Goal: Task Accomplishment & Management: Use online tool/utility

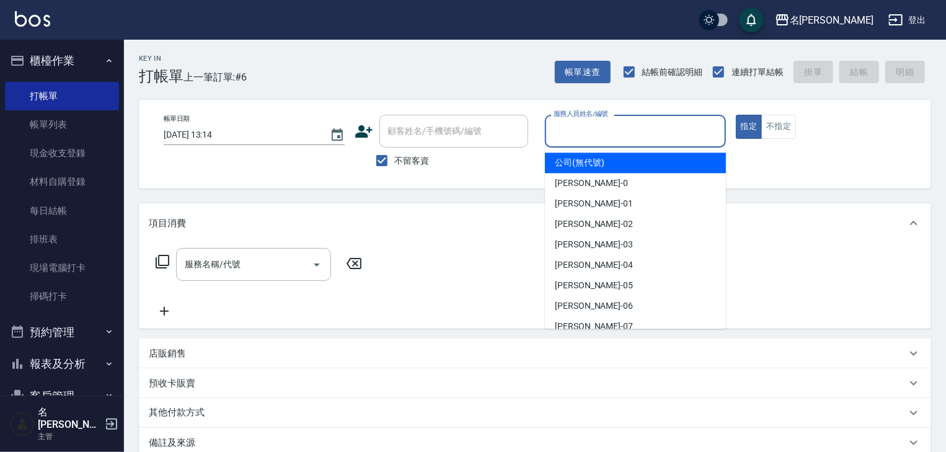
click at [580, 123] on input "服務人員姓名/編號" at bounding box center [636, 131] width 170 height 22
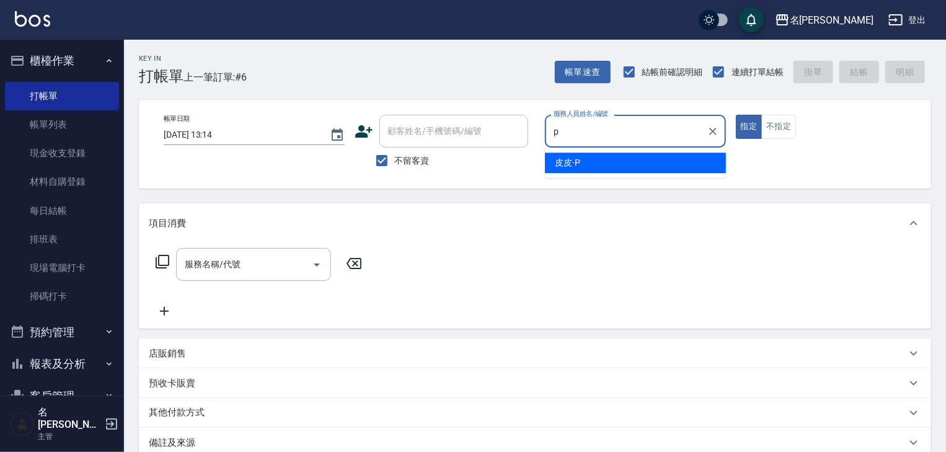
click at [572, 161] on span "皮皮 -P" at bounding box center [567, 162] width 25 height 13
type input "皮皮-P"
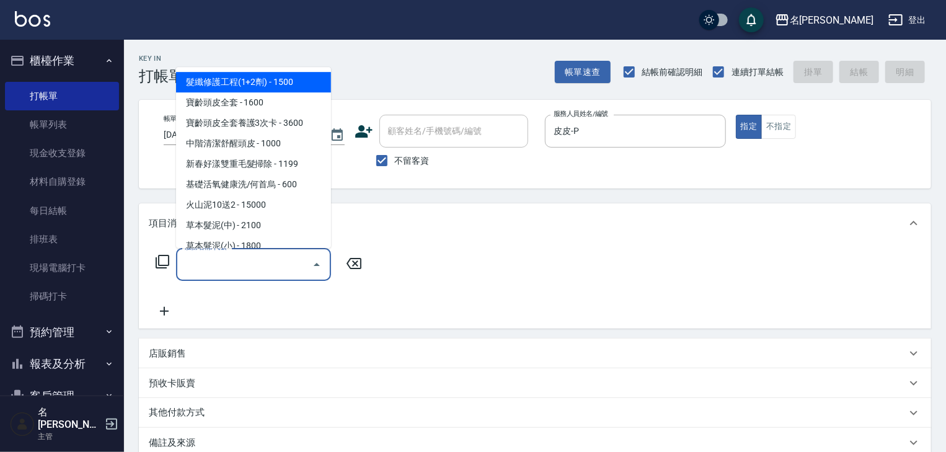
click at [290, 262] on input "服務名稱/代號" at bounding box center [244, 265] width 125 height 22
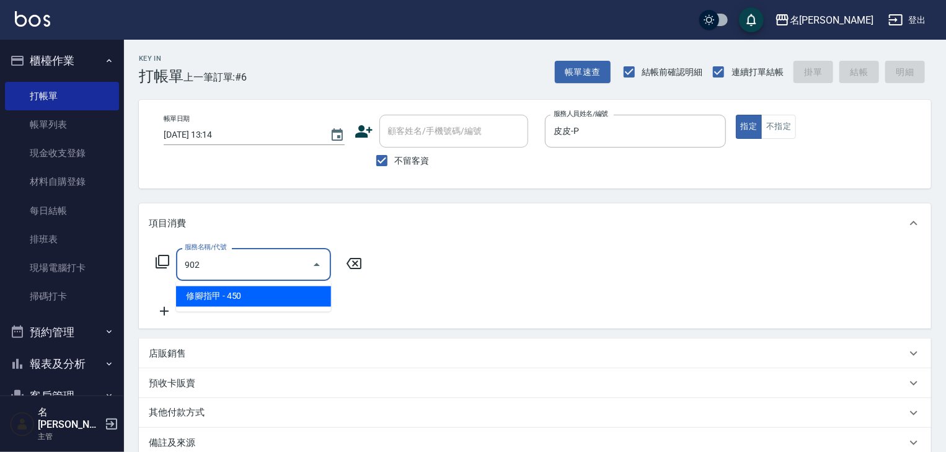
click at [288, 292] on span "修腳指甲 - 450" at bounding box center [253, 296] width 155 height 20
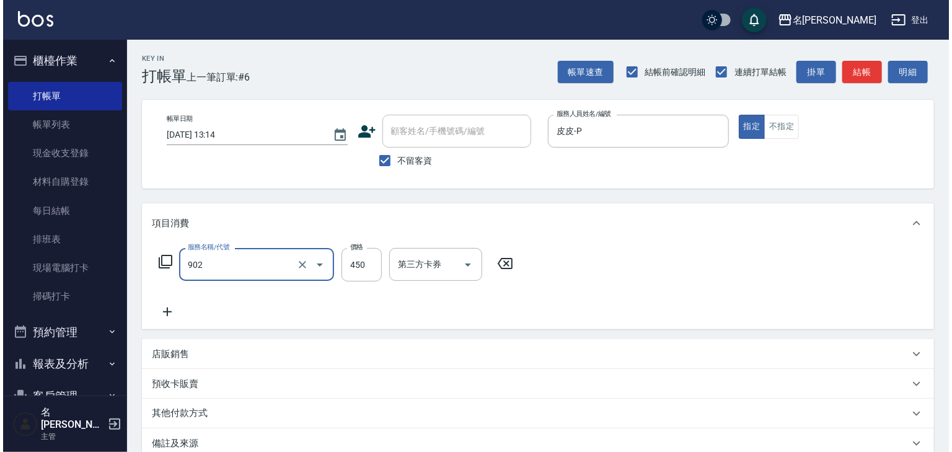
scroll to position [145, 0]
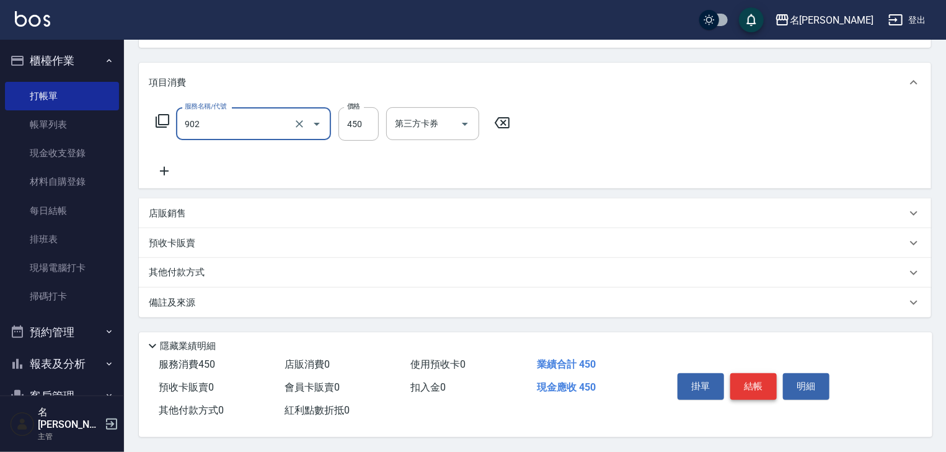
type input "修腳指甲(902)"
click at [753, 384] on button "結帳" at bounding box center [753, 386] width 47 height 26
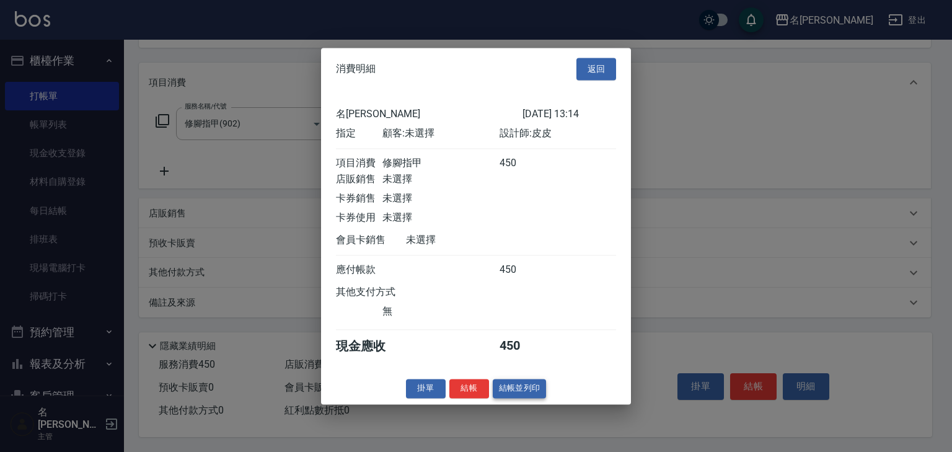
click at [517, 398] on button "結帳並列印" at bounding box center [520, 388] width 54 height 19
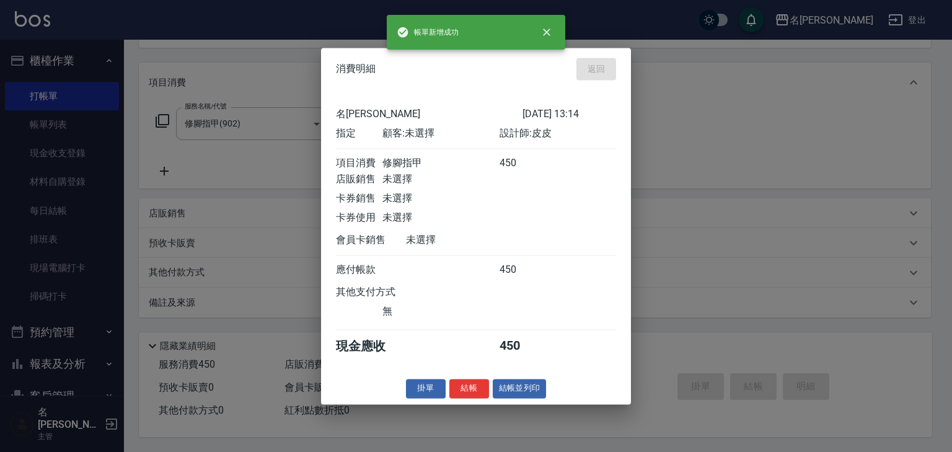
type input "[DATE] 13:48"
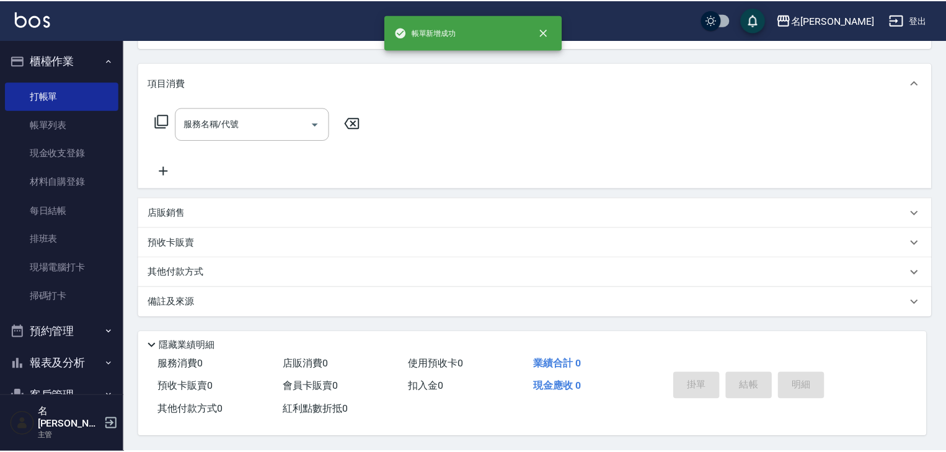
scroll to position [0, 0]
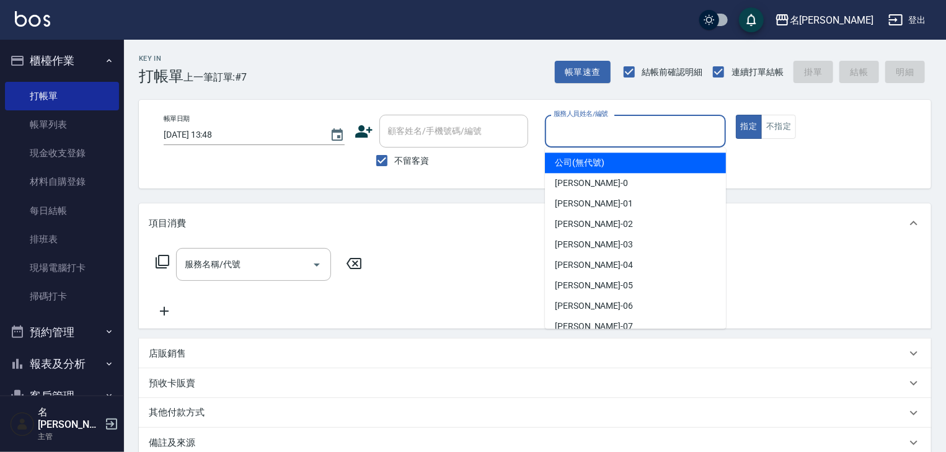
click at [582, 130] on input "服務人員姓名/編號" at bounding box center [636, 131] width 170 height 22
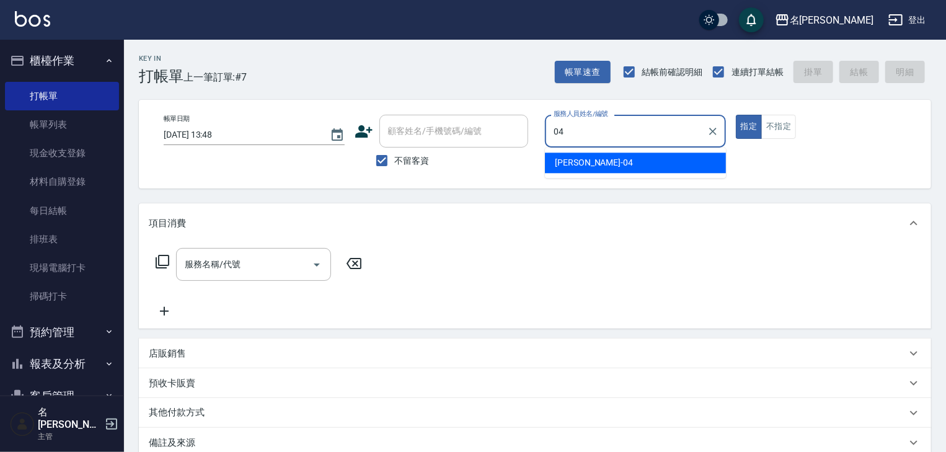
type input "04"
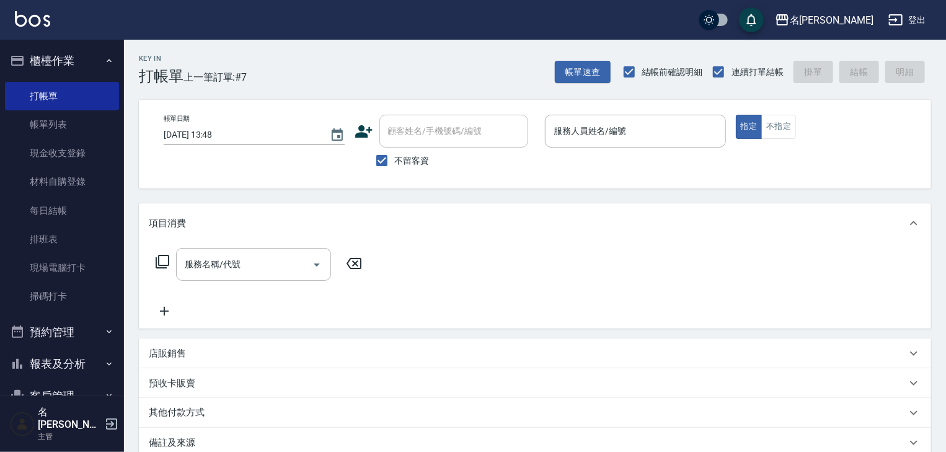
click at [544, 162] on div "帳單日期 [DATE] 13:48 顧客姓名/手機號碼/編號 顧客姓名/手機號碼/編號 不留客資 服務人員姓名/編號 服務人員姓名/編號 指定 不指定" at bounding box center [535, 144] width 763 height 59
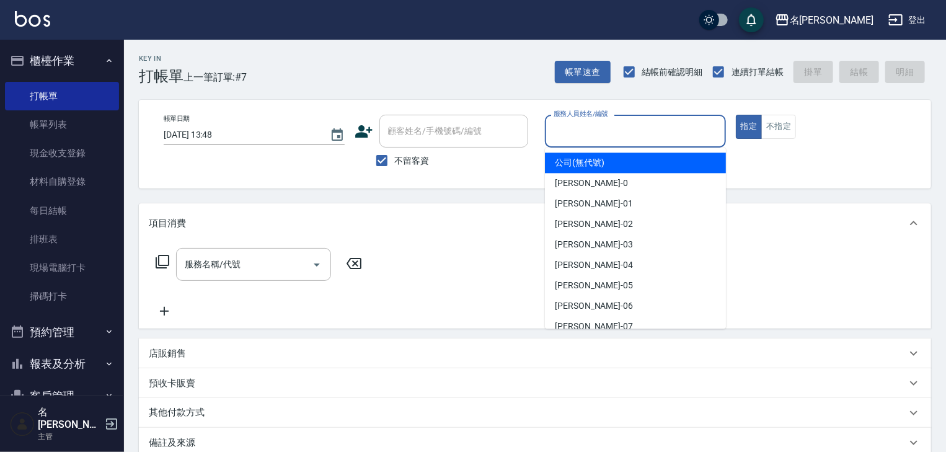
click at [609, 133] on input "服務人員姓名/編號" at bounding box center [636, 131] width 170 height 22
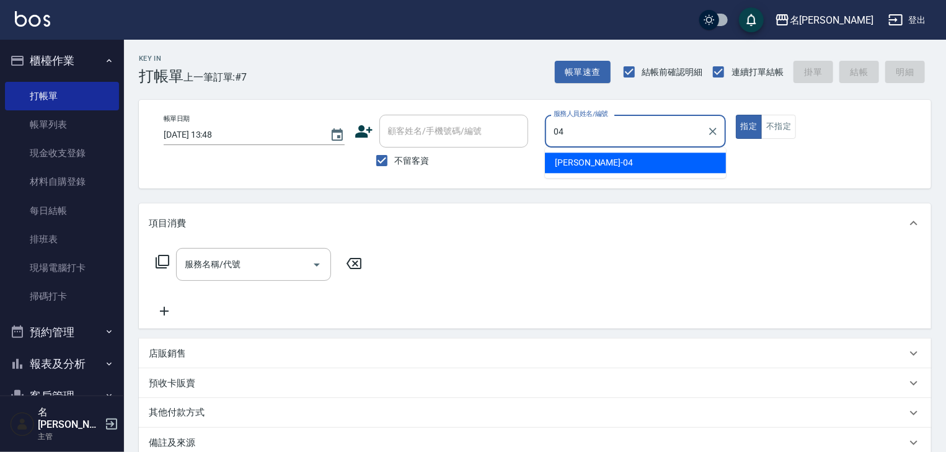
click at [603, 157] on div "[PERSON_NAME]-04" at bounding box center [635, 163] width 181 height 20
type input "[PERSON_NAME]-04"
click at [247, 261] on input "服務名稱/代號" at bounding box center [244, 265] width 125 height 22
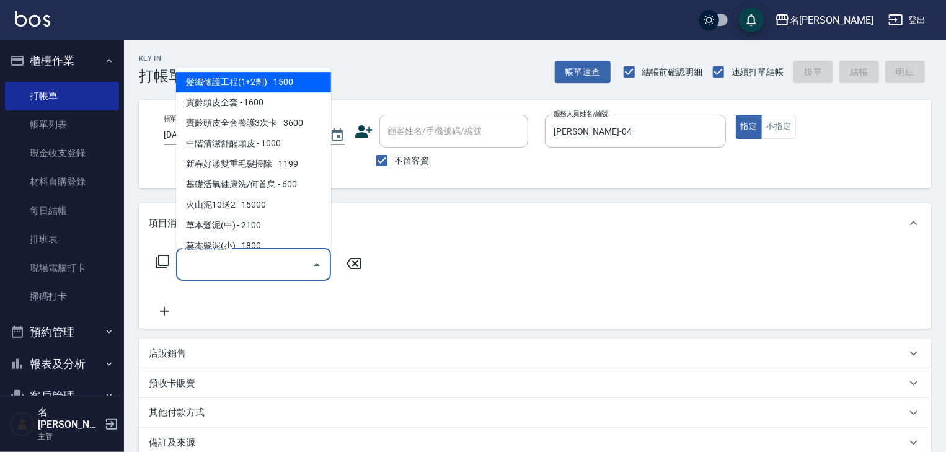
click at [169, 260] on icon at bounding box center [163, 262] width 14 height 14
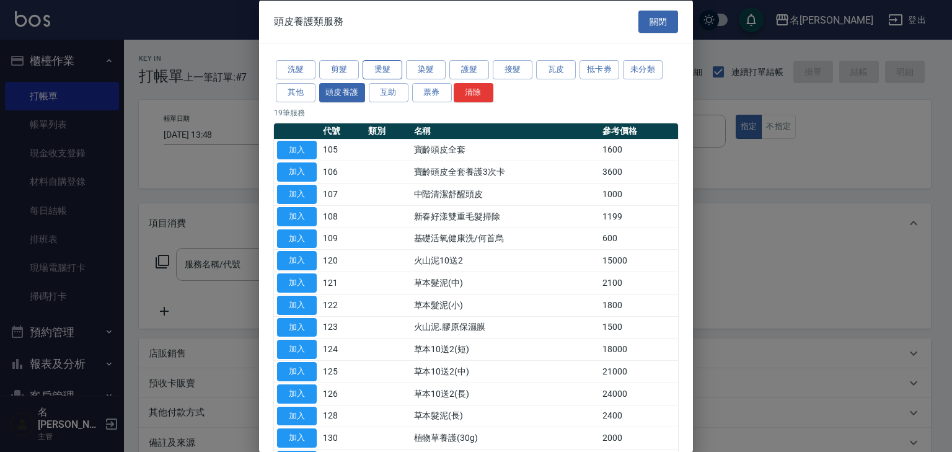
click at [391, 72] on button "燙髮" at bounding box center [383, 69] width 40 height 19
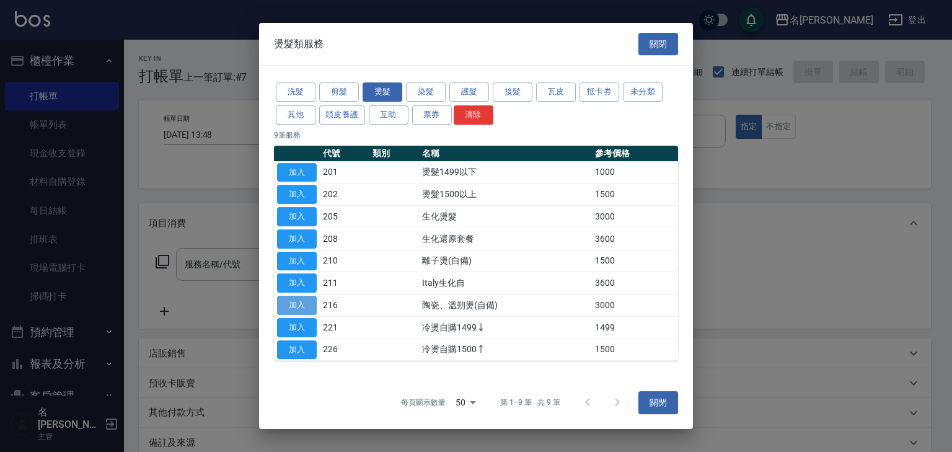
click at [301, 303] on button "加入" at bounding box center [297, 305] width 40 height 19
type input "陶瓷、溫朔燙(自備)(216)"
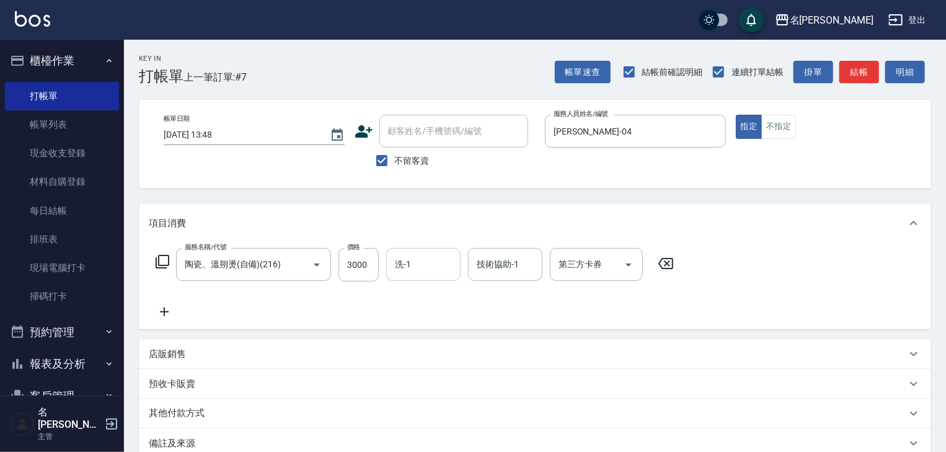
click at [442, 268] on input "洗-1" at bounding box center [423, 265] width 63 height 22
click at [446, 291] on div "[PERSON_NAME]-21" at bounding box center [423, 296] width 74 height 20
click at [521, 252] on div "技術協助-1" at bounding box center [505, 264] width 74 height 33
type input "[PERSON_NAME]-21"
click at [508, 296] on span "[PERSON_NAME]-21" at bounding box center [517, 296] width 78 height 13
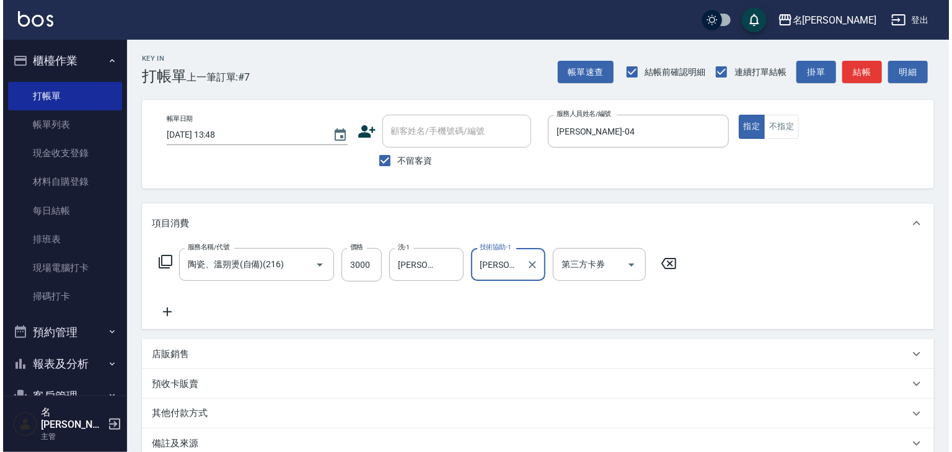
scroll to position [145, 0]
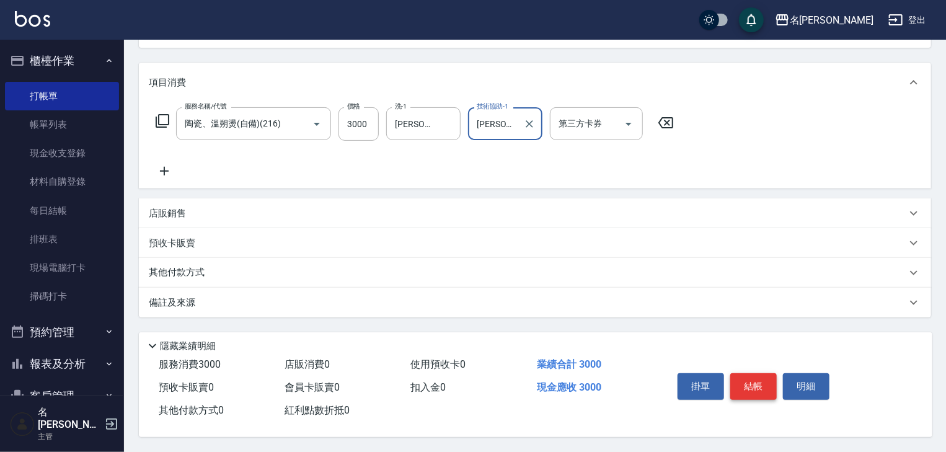
type input "[PERSON_NAME]-21"
click at [753, 387] on button "結帳" at bounding box center [753, 386] width 47 height 26
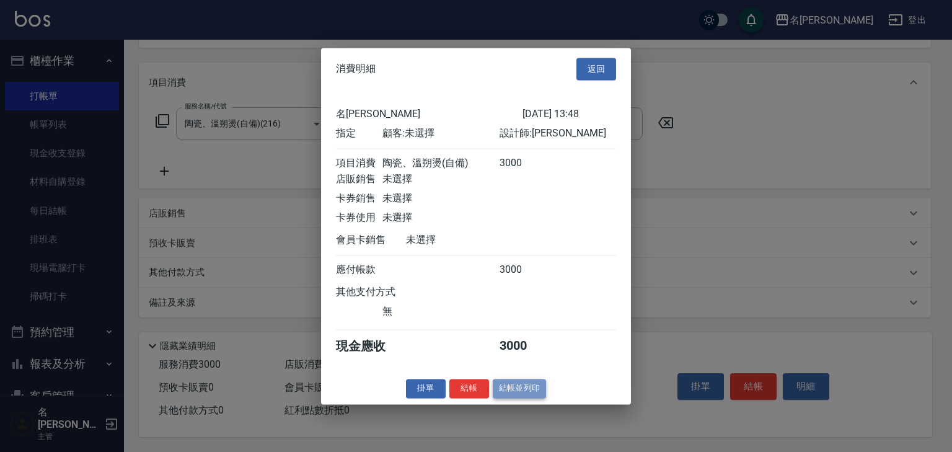
click at [512, 395] on button "結帳並列印" at bounding box center [520, 388] width 54 height 19
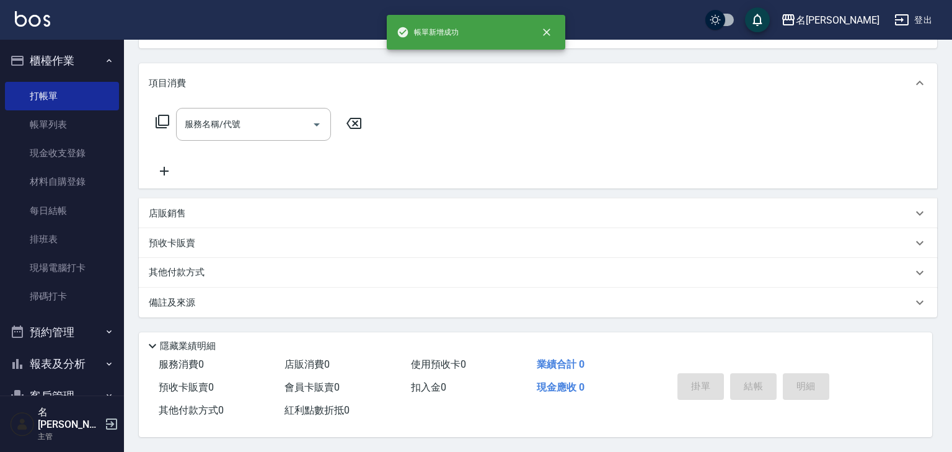
scroll to position [0, 0]
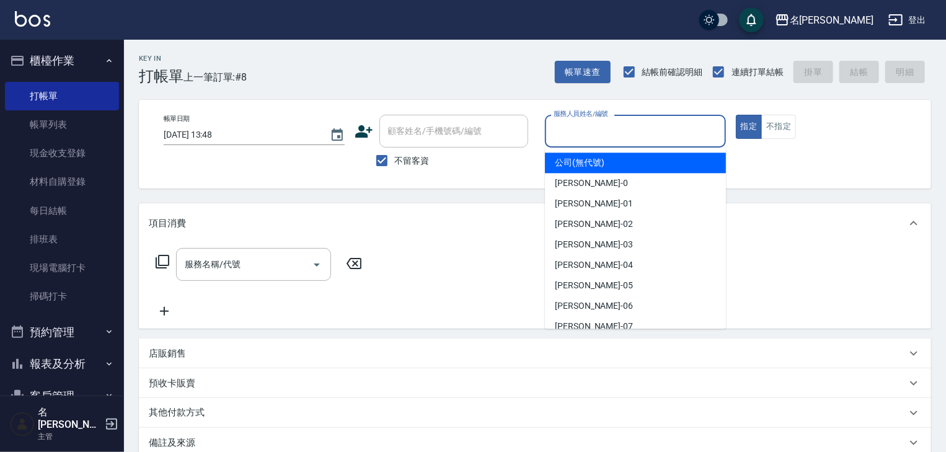
click at [615, 140] on input "服務人員姓名/編號" at bounding box center [636, 131] width 170 height 22
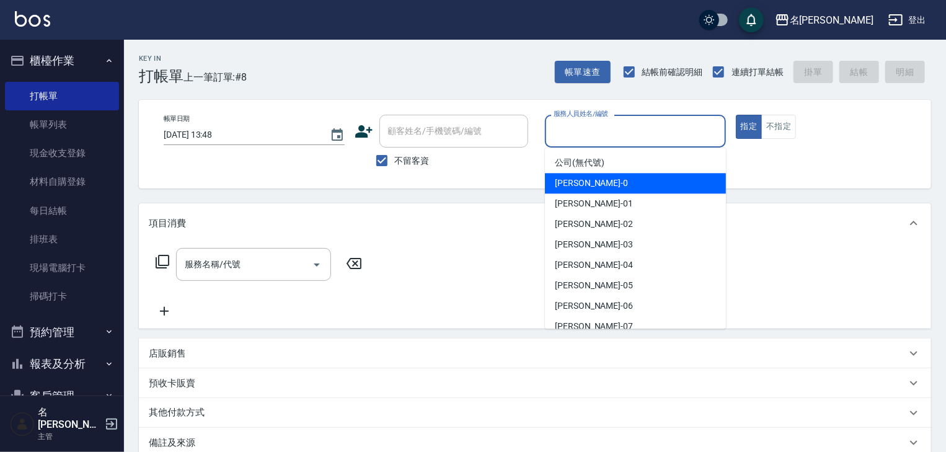
click at [570, 179] on span "[PERSON_NAME]-0" at bounding box center [591, 183] width 73 height 13
type input "[PERSON_NAME]-0"
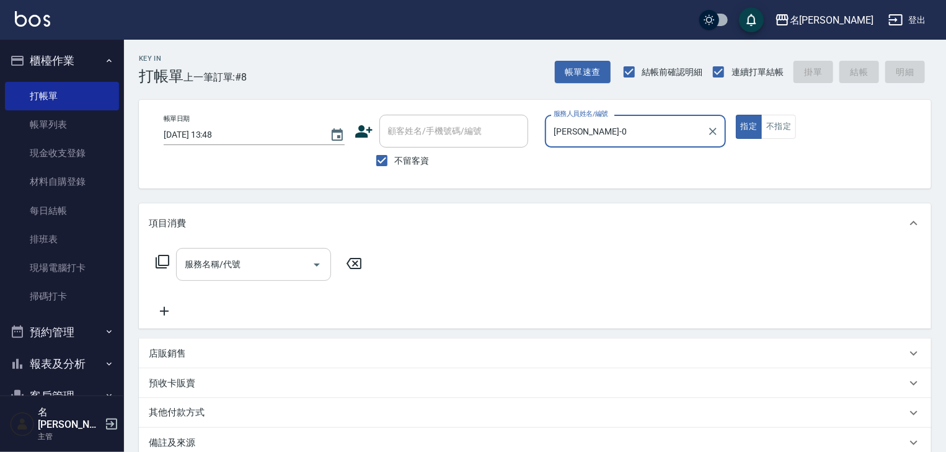
click at [251, 272] on input "服務名稱/代號" at bounding box center [244, 265] width 125 height 22
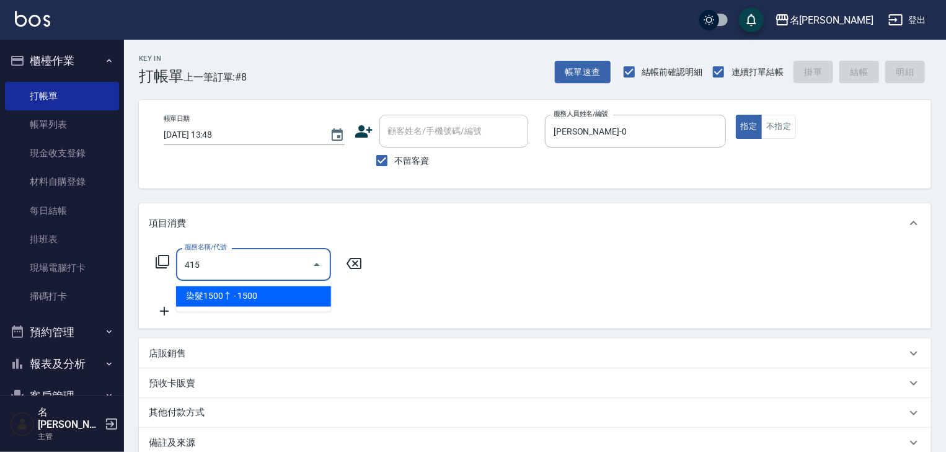
click at [260, 294] on span "染髮1500↑ - 1500" at bounding box center [253, 296] width 155 height 20
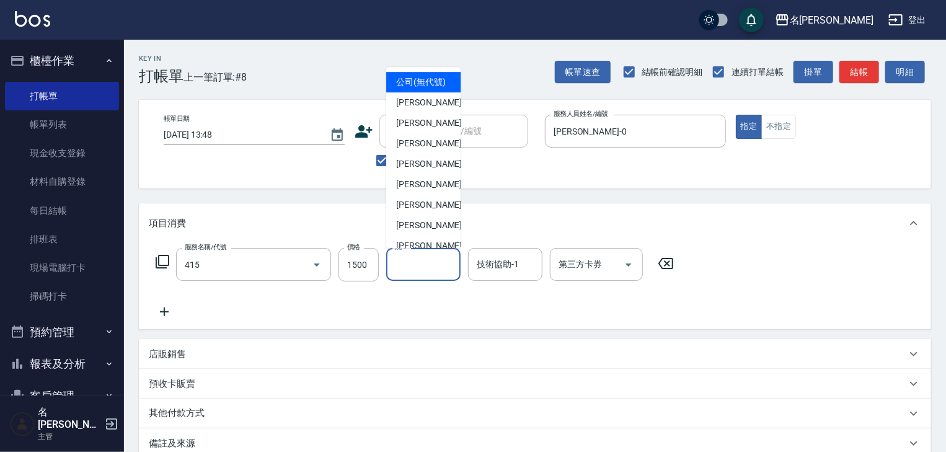
type input "染髮1500↑(415)"
click at [427, 268] on input "洗-1" at bounding box center [423, 265] width 63 height 22
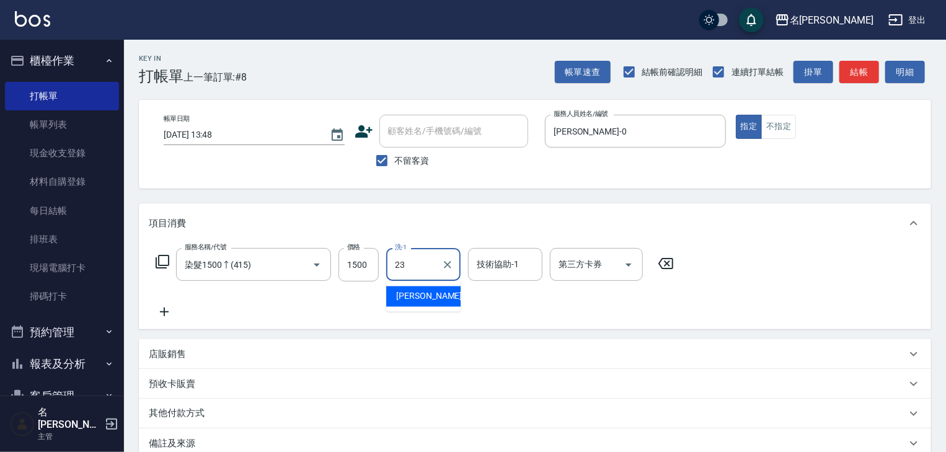
click at [429, 294] on span "[PERSON_NAME]-23" at bounding box center [435, 296] width 78 height 13
type input "[PERSON_NAME]-23"
click at [489, 265] on input "技術協助-1" at bounding box center [505, 265] width 63 height 22
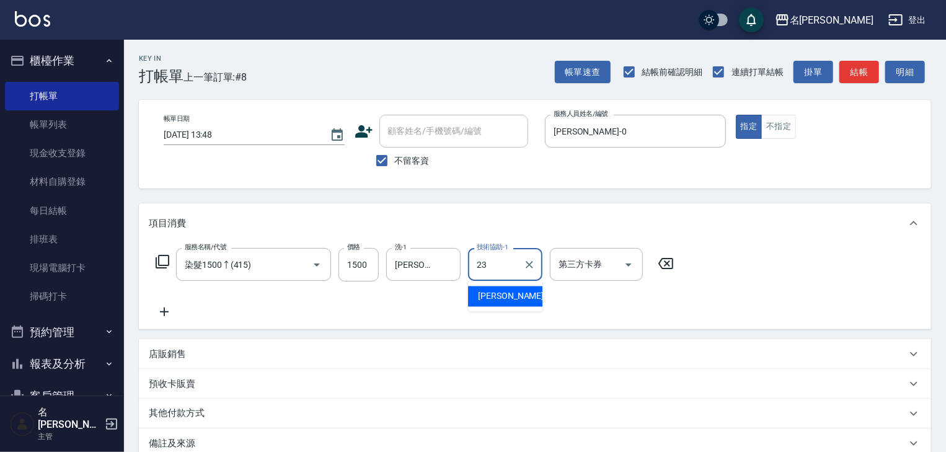
click at [478, 288] on div "[PERSON_NAME]-23" at bounding box center [505, 296] width 74 height 20
type input "[PERSON_NAME]-23"
click at [169, 312] on icon at bounding box center [164, 312] width 9 height 9
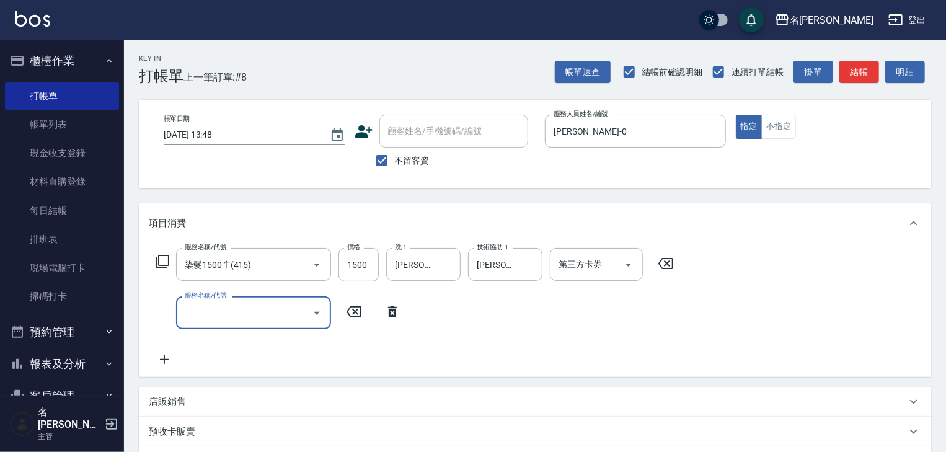
click at [220, 325] on div "服務名稱/代號" at bounding box center [253, 312] width 155 height 33
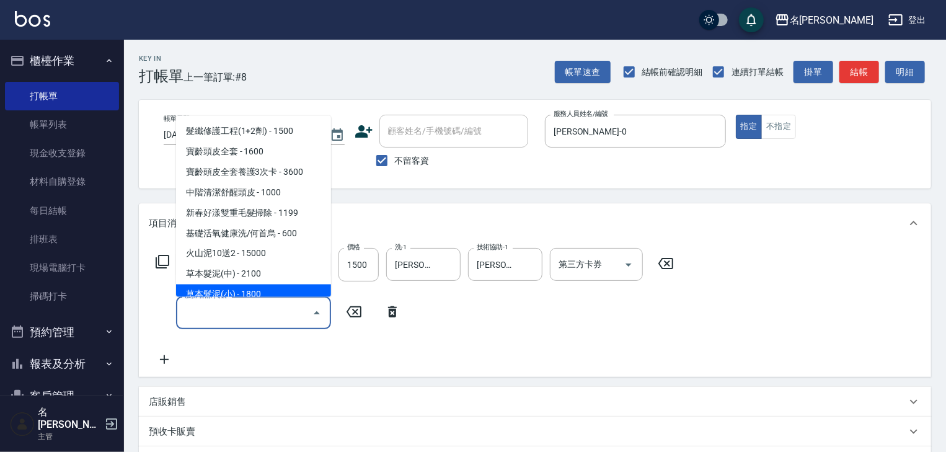
click at [163, 263] on icon at bounding box center [162, 261] width 15 height 15
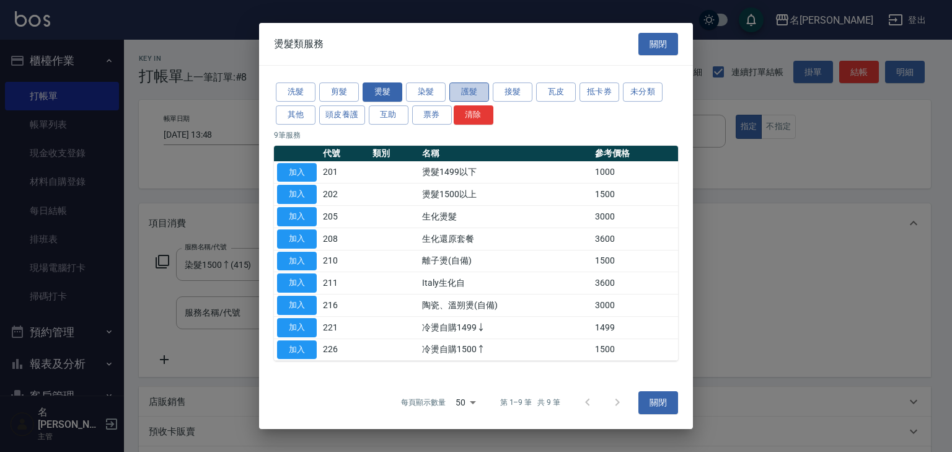
click at [477, 90] on button "護髮" at bounding box center [470, 91] width 40 height 19
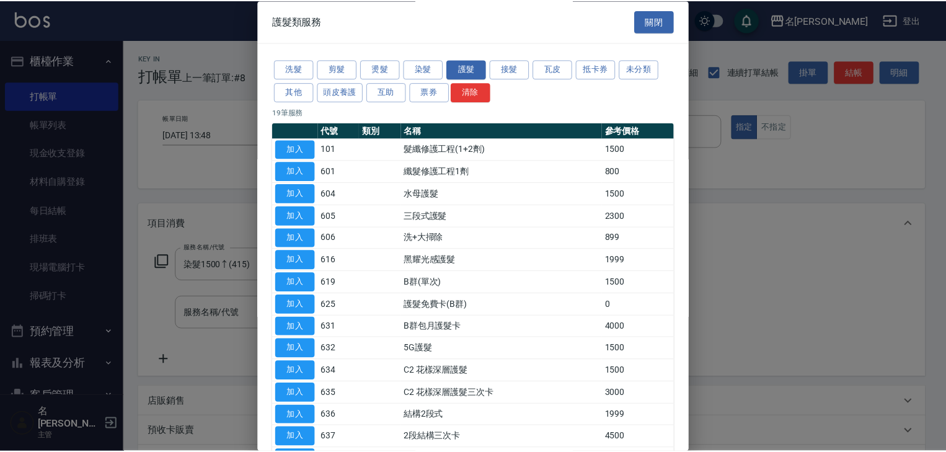
scroll to position [173, 0]
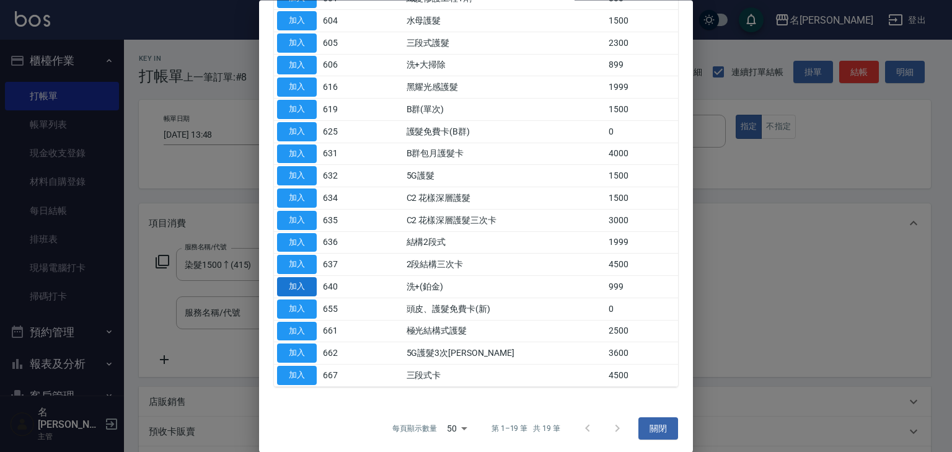
click at [306, 285] on button "加入" at bounding box center [297, 287] width 40 height 19
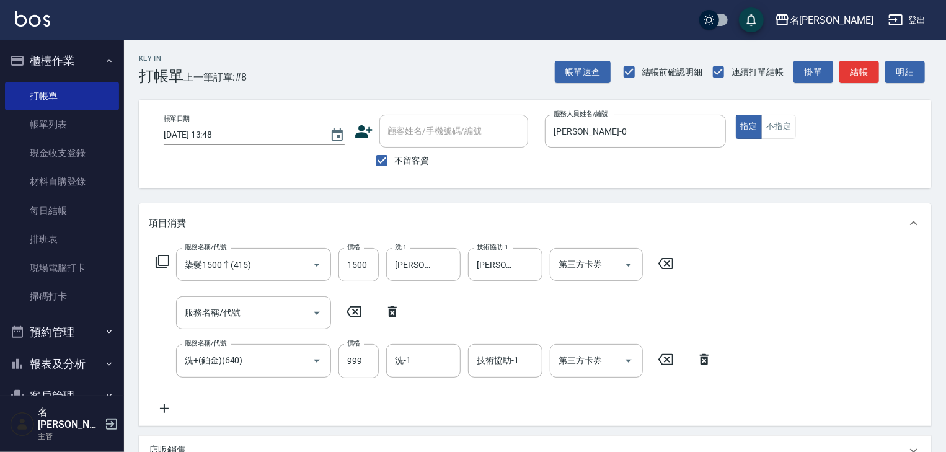
click at [392, 313] on icon at bounding box center [392, 311] width 31 height 15
type input "洗+(鉑金)(640)"
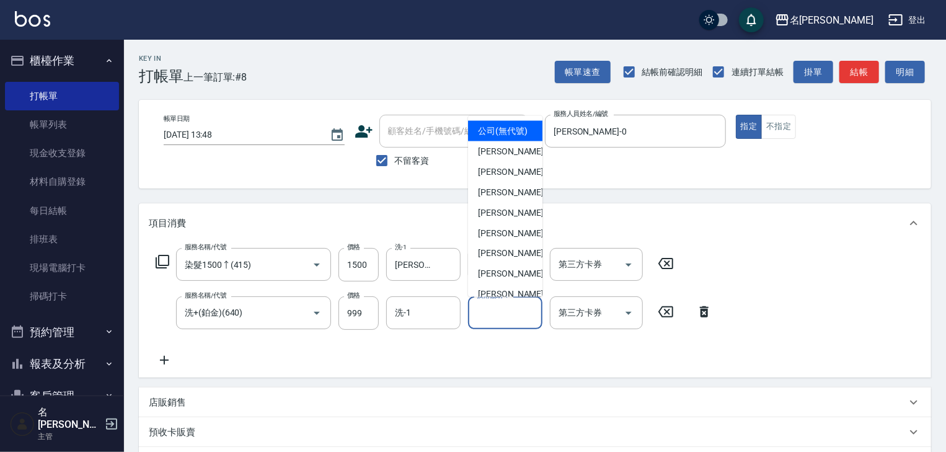
click at [501, 316] on input "技術協助-1" at bounding box center [505, 313] width 63 height 22
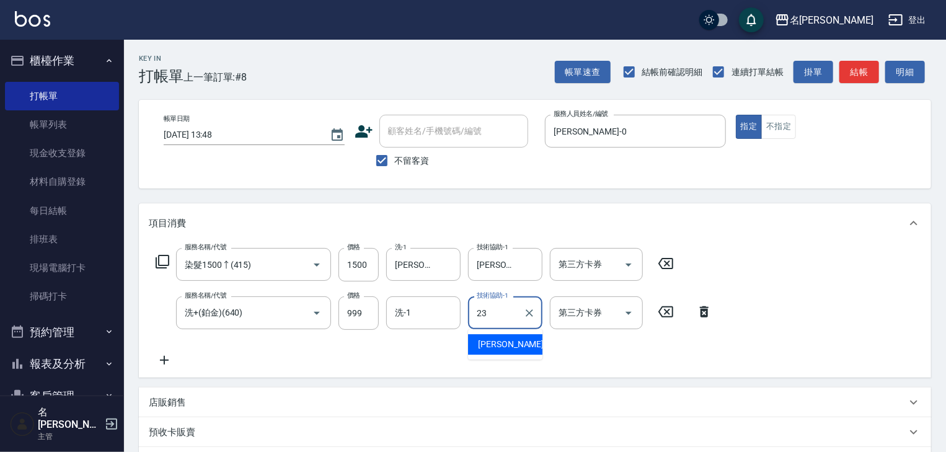
click at [498, 343] on span "[PERSON_NAME]-23" at bounding box center [517, 344] width 78 height 13
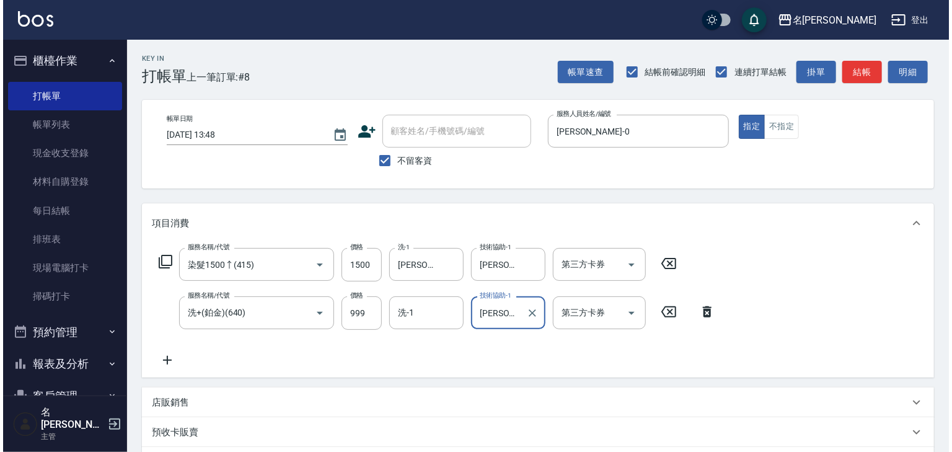
scroll to position [193, 0]
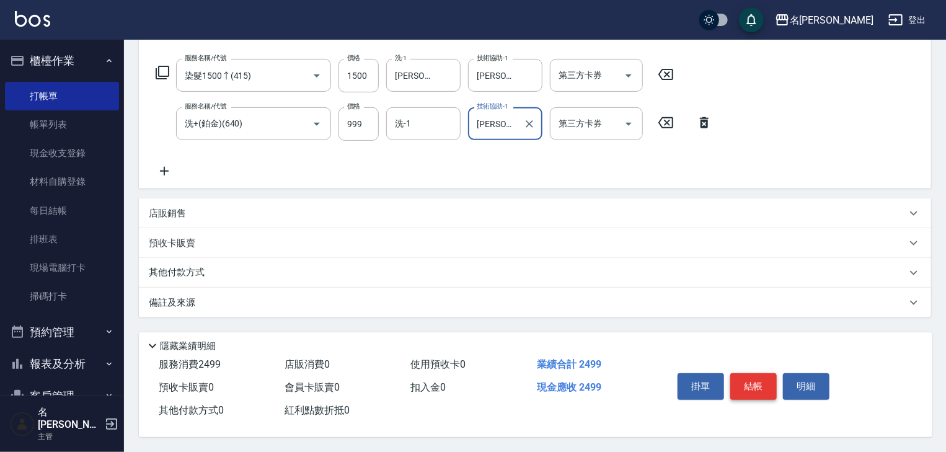
type input "[PERSON_NAME]-23"
click at [750, 380] on button "結帳" at bounding box center [753, 386] width 47 height 26
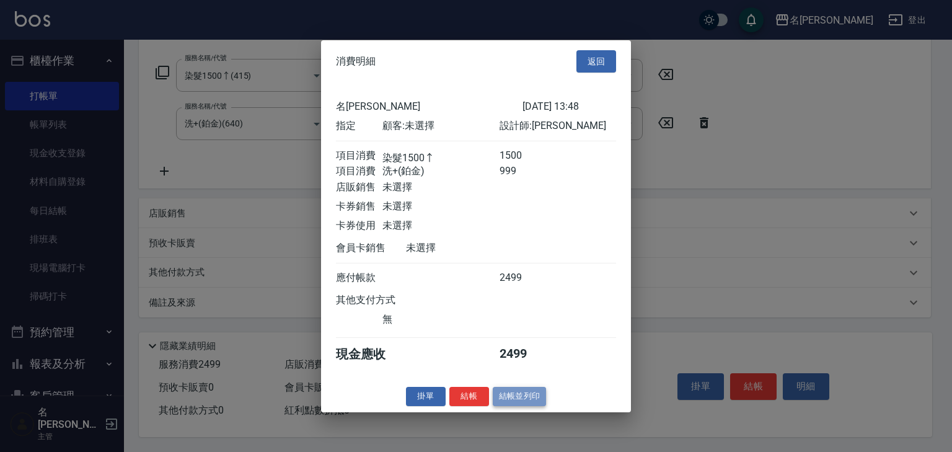
click at [523, 396] on button "結帳並列印" at bounding box center [520, 396] width 54 height 19
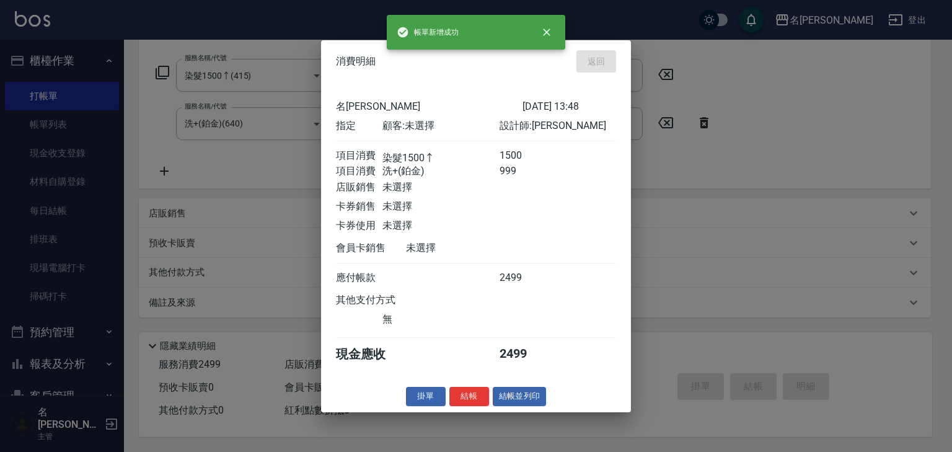
type input "[DATE] 14:32"
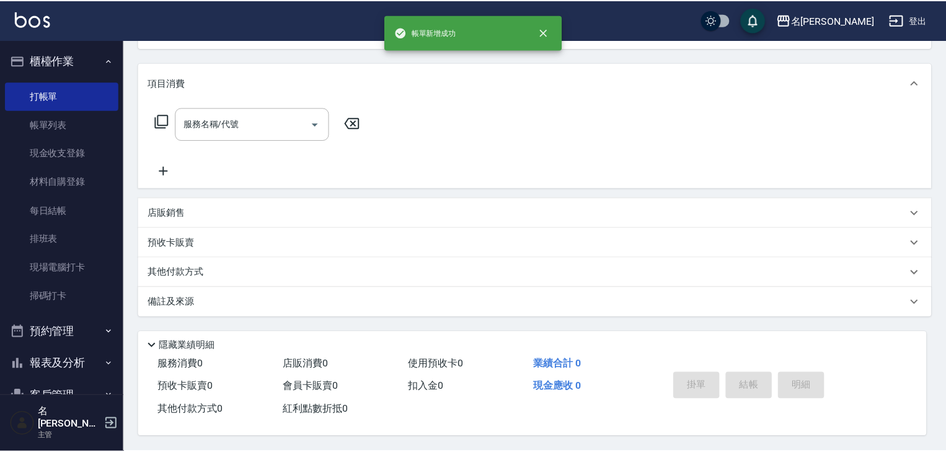
scroll to position [0, 0]
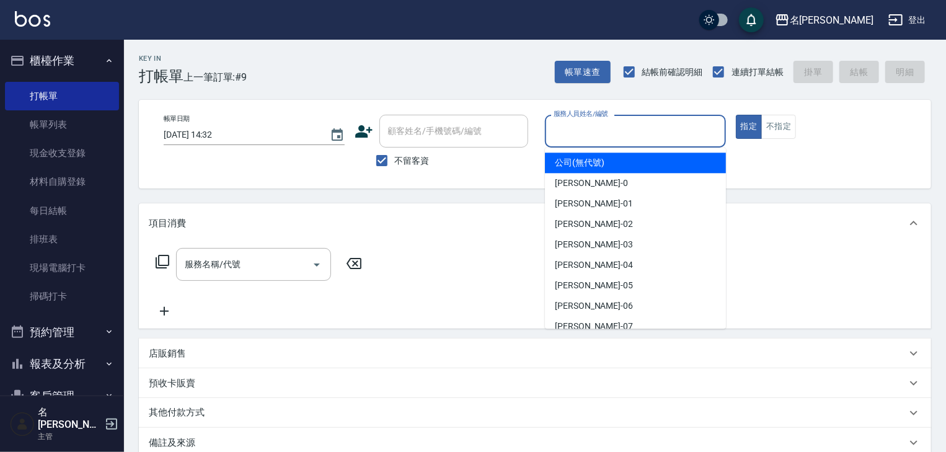
click at [588, 137] on input "服務人員姓名/編號" at bounding box center [636, 131] width 170 height 22
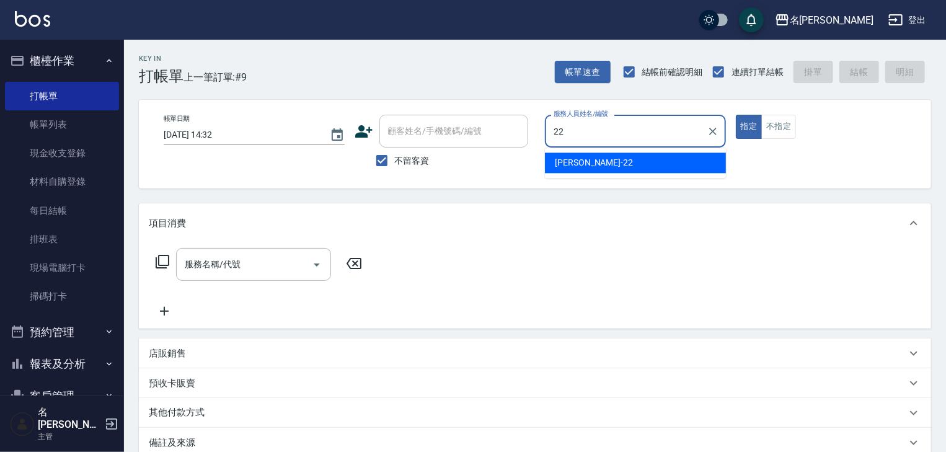
click at [547, 169] on div "[PERSON_NAME] -22" at bounding box center [635, 163] width 181 height 20
type input "[PERSON_NAME]-22"
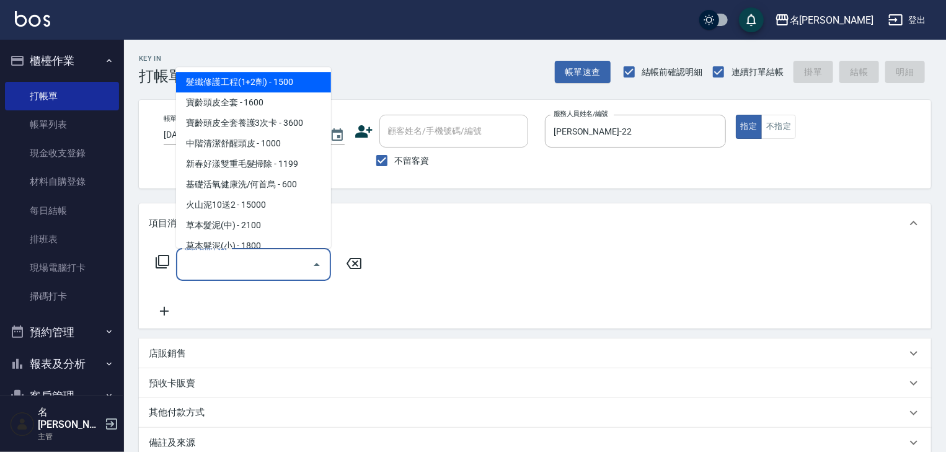
click at [245, 266] on input "服務名稱/代號" at bounding box center [244, 265] width 125 height 22
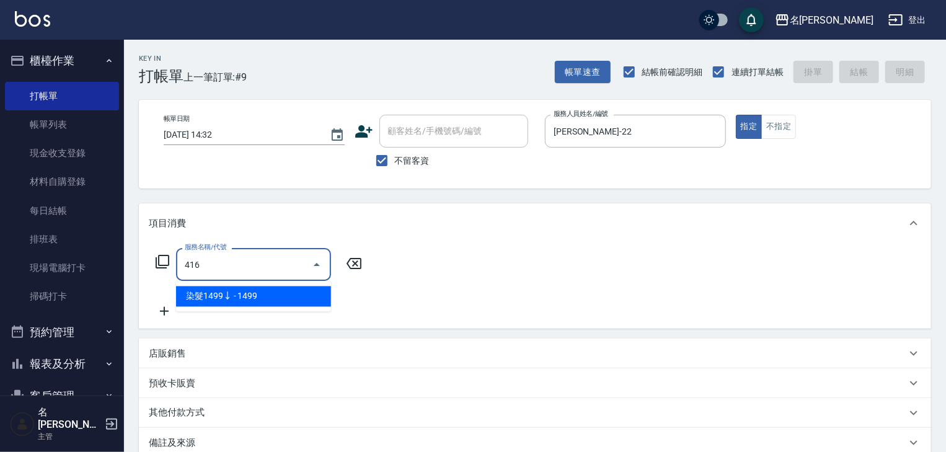
click at [261, 296] on span "染髮1499↓ - 1499" at bounding box center [253, 296] width 155 height 20
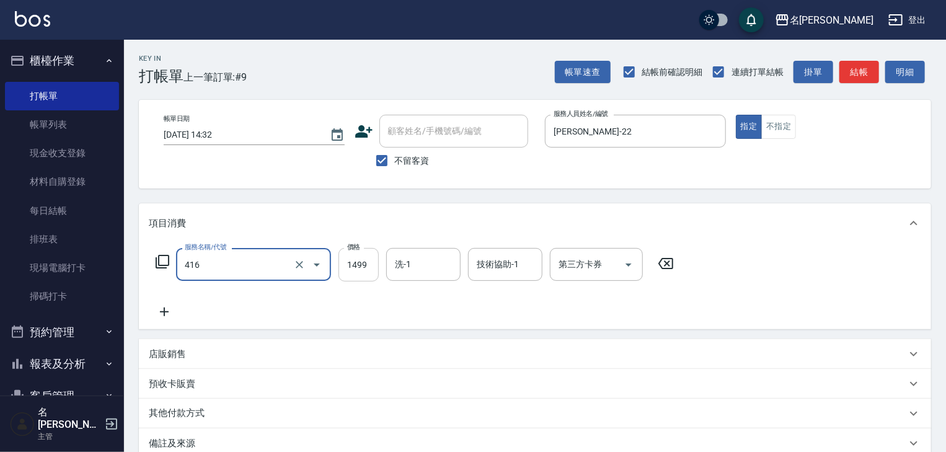
type input "染髮1499↓(416)"
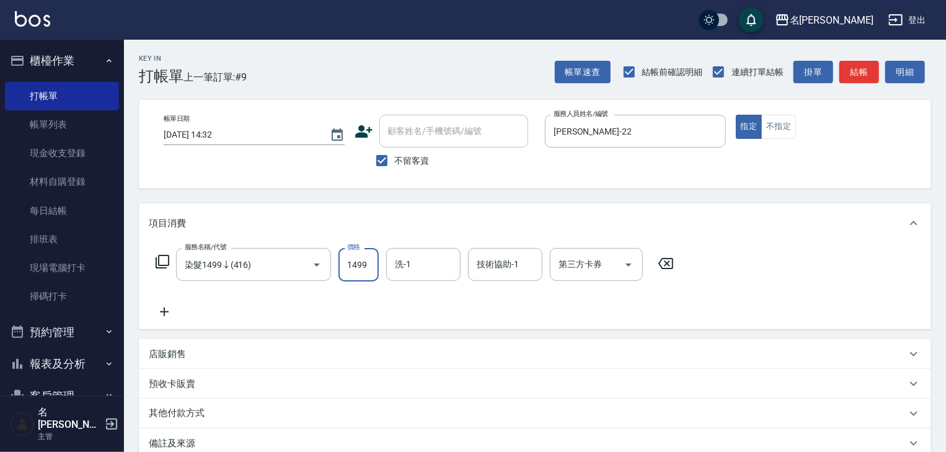
click at [365, 268] on input "1499" at bounding box center [359, 264] width 40 height 33
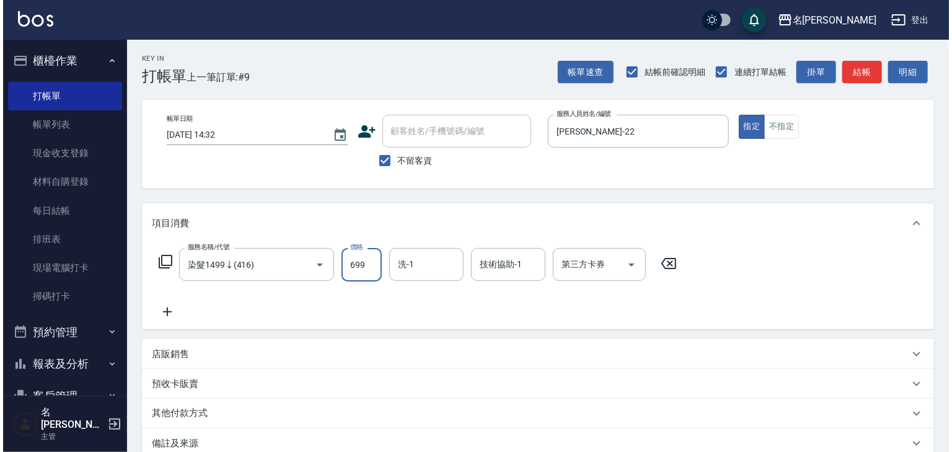
scroll to position [145, 0]
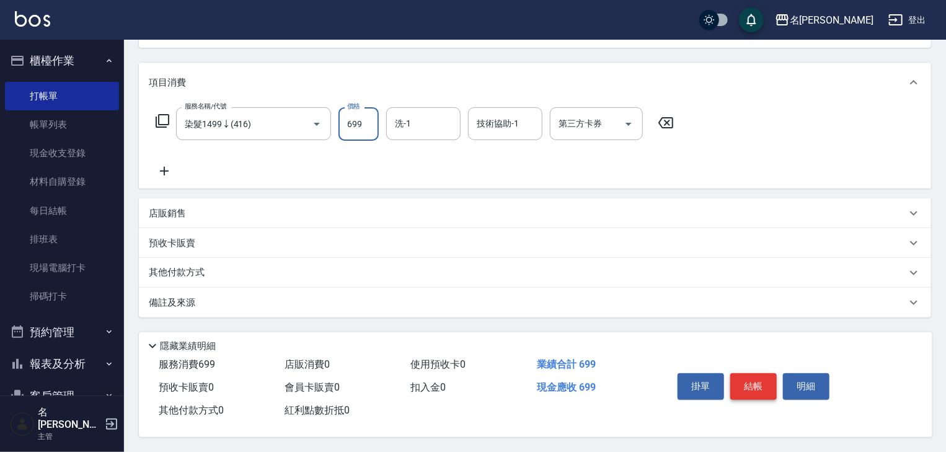
type input "699"
click at [763, 376] on button "結帳" at bounding box center [753, 386] width 47 height 26
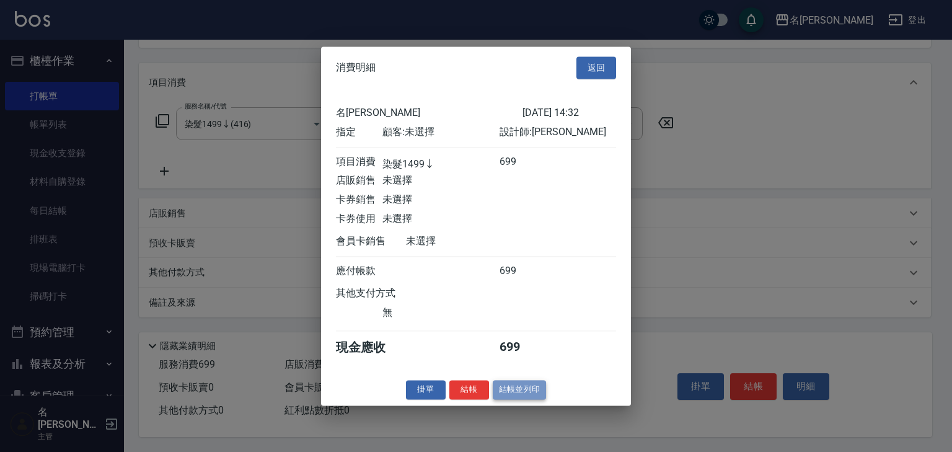
click at [511, 393] on button "結帳並列印" at bounding box center [520, 389] width 54 height 19
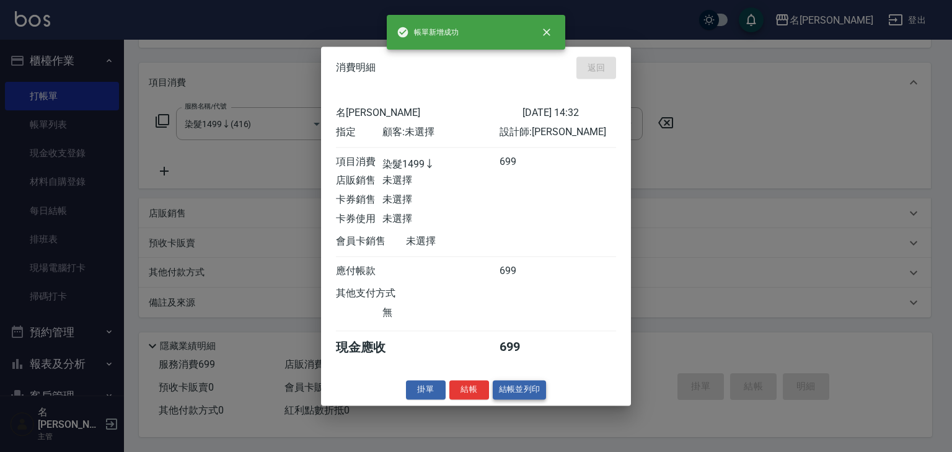
type input "[DATE] 14:34"
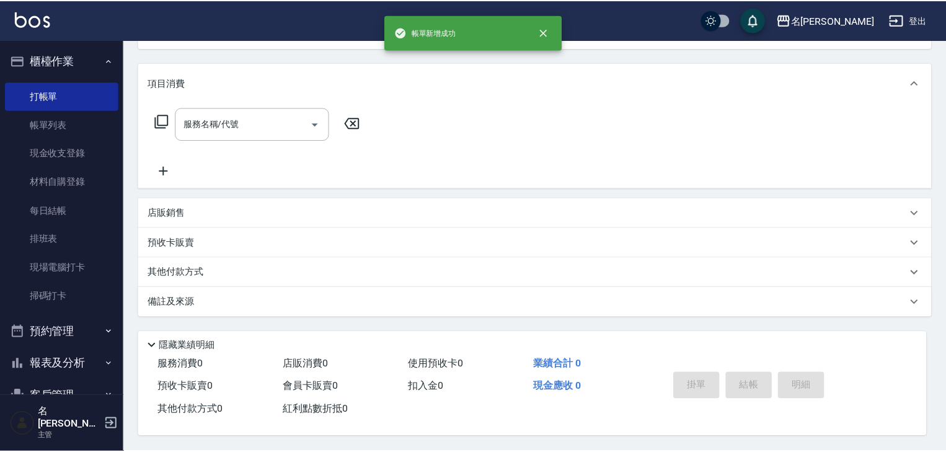
scroll to position [0, 0]
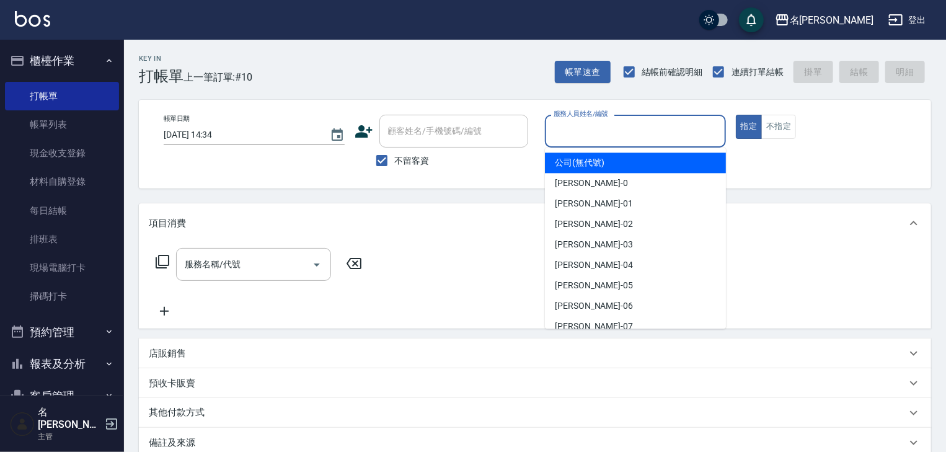
click at [582, 140] on input "服務人員姓名/編號" at bounding box center [636, 131] width 170 height 22
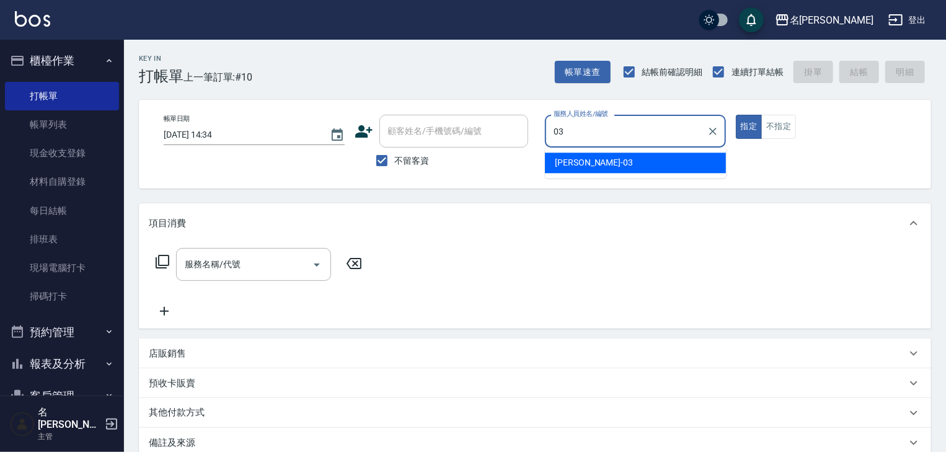
click at [590, 164] on span "[PERSON_NAME]-03" at bounding box center [594, 162] width 78 height 13
type input "[PERSON_NAME]-03"
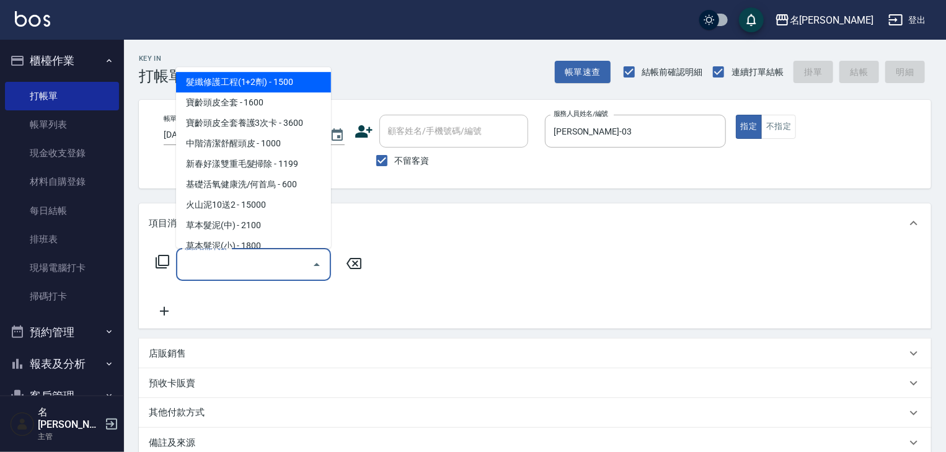
click at [284, 259] on input "服務名稱/代號" at bounding box center [244, 265] width 125 height 22
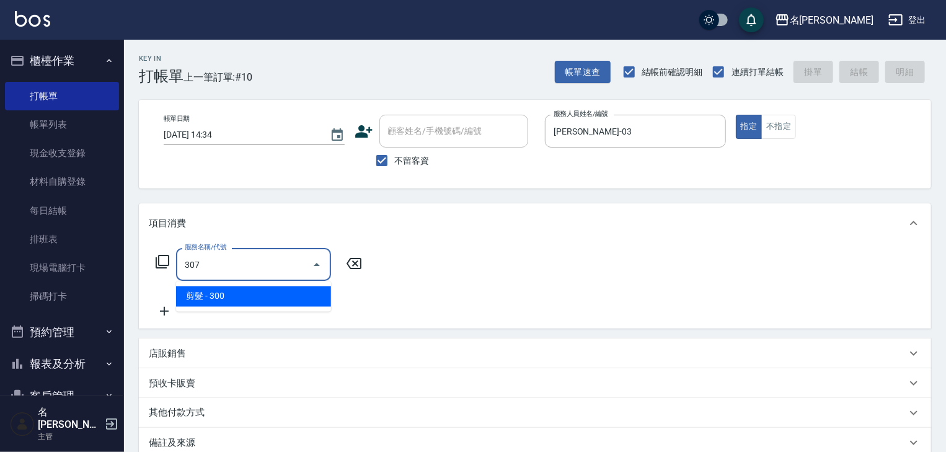
click at [286, 300] on span "剪髮 - 300" at bounding box center [253, 296] width 155 height 20
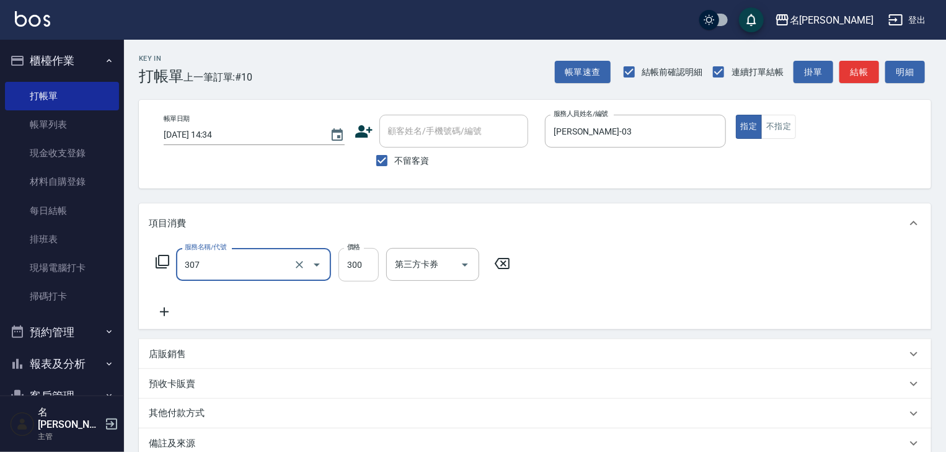
type input "剪髮(307)"
click at [355, 270] on input "300" at bounding box center [359, 264] width 40 height 33
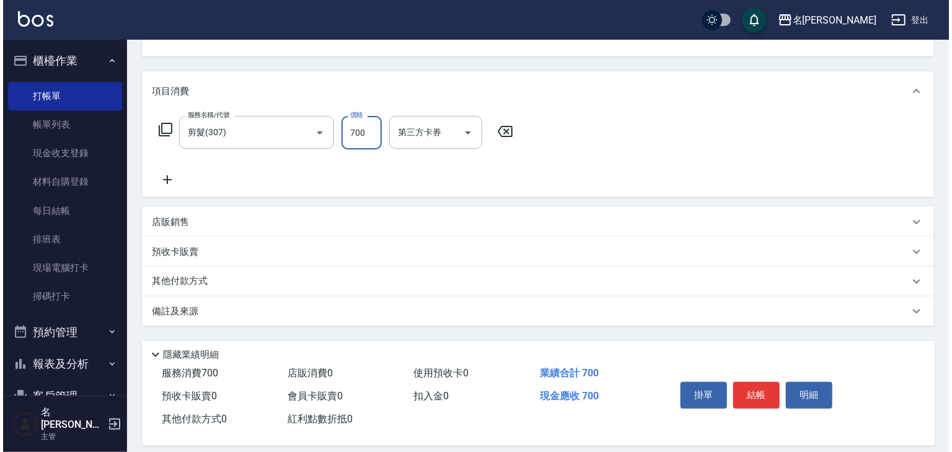
scroll to position [145, 0]
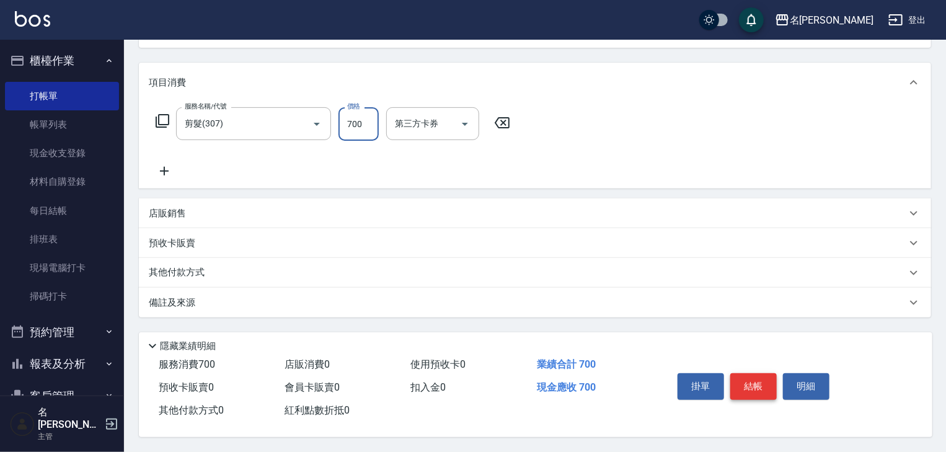
type input "700"
click at [740, 373] on button "結帳" at bounding box center [753, 386] width 47 height 26
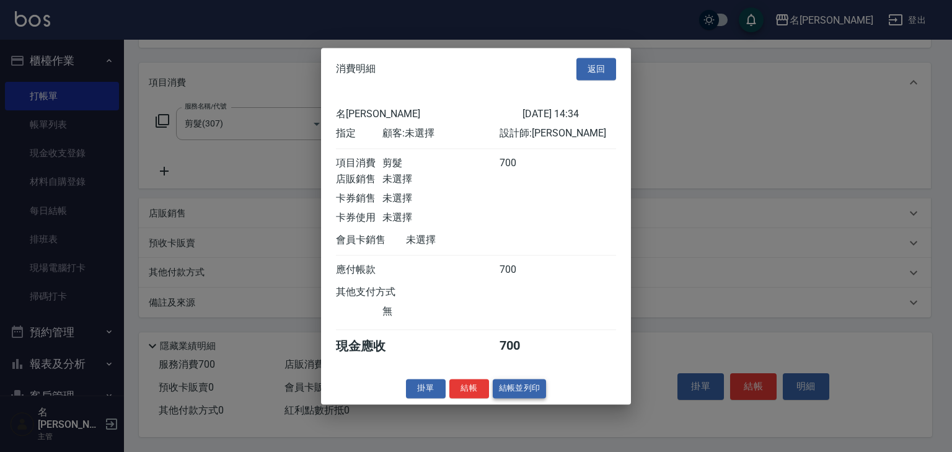
click at [522, 388] on button "結帳並列印" at bounding box center [520, 388] width 54 height 19
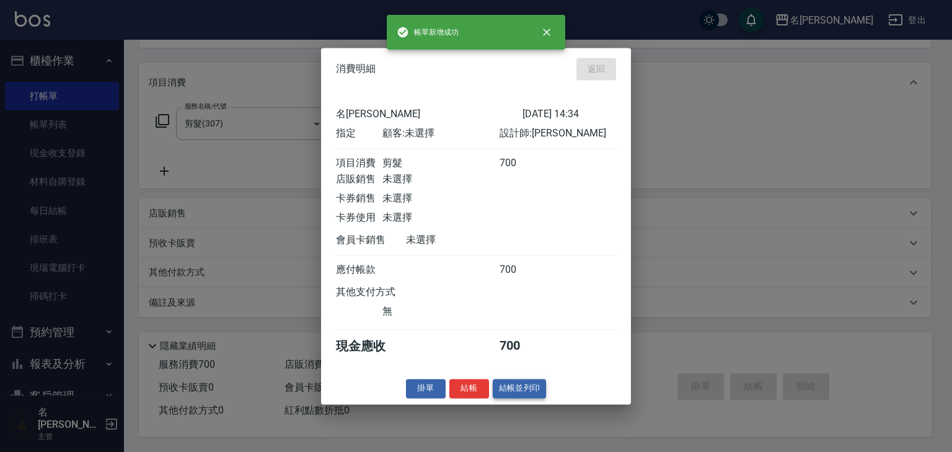
type input "[DATE] 14:37"
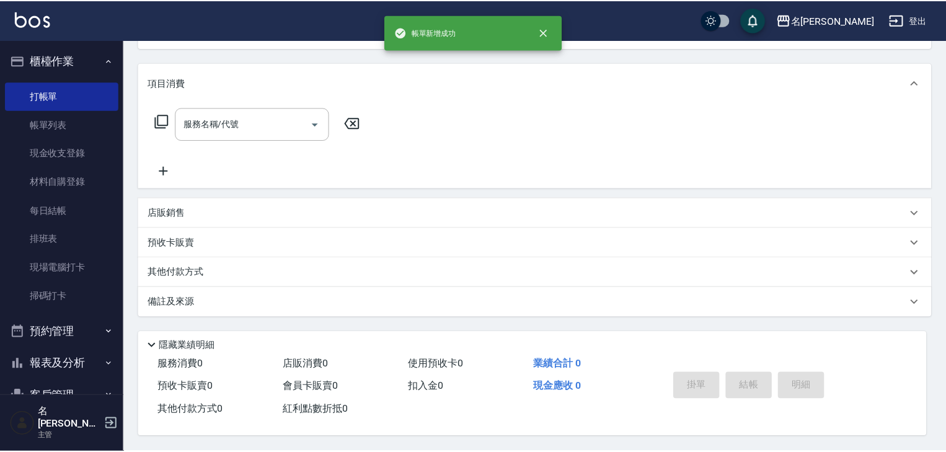
scroll to position [0, 0]
